Goal: Find specific page/section

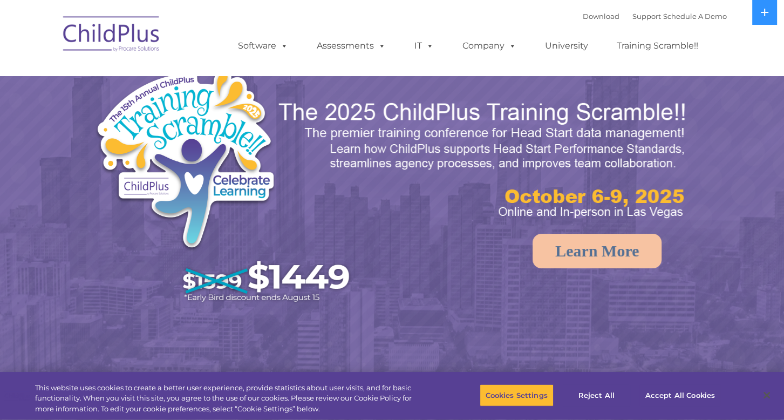
select select "MEDIUM"
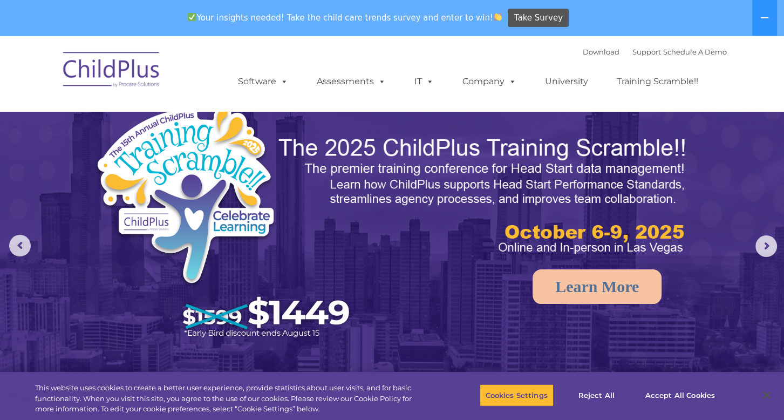
click at [96, 73] on img at bounding box center [112, 71] width 108 height 54
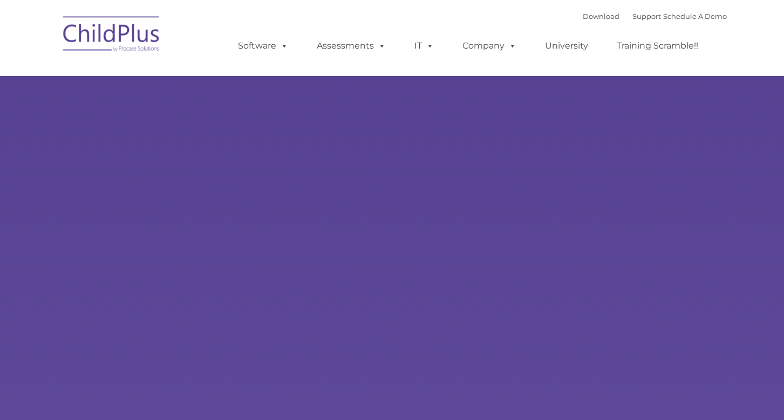
type input ""
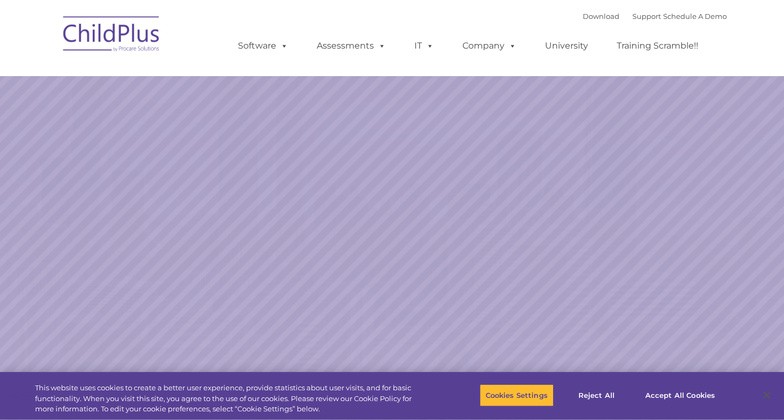
select select "MEDIUM"
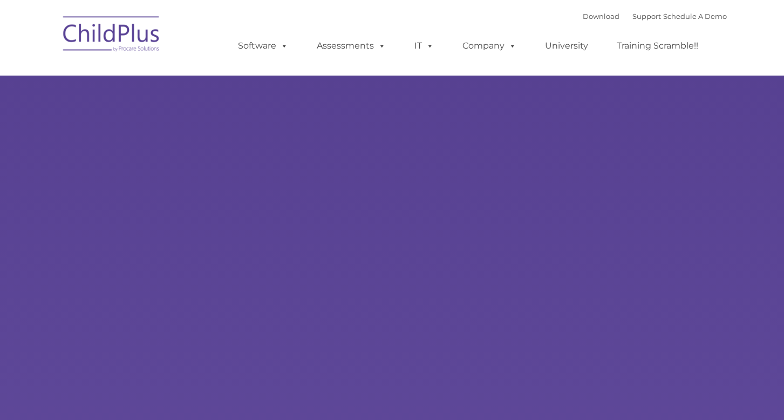
type input ""
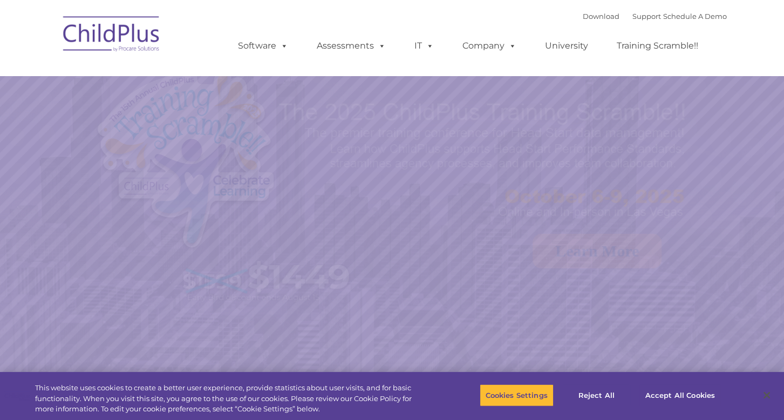
select select "MEDIUM"
